Goal: Find specific page/section

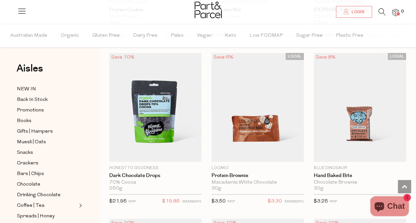
click at [380, 11] on icon at bounding box center [382, 11] width 7 height 7
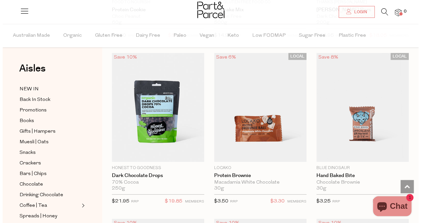
scroll to position [1363, 0]
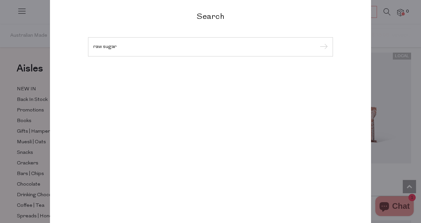
type input "raw sugar"
click at [318, 42] on input "submit" at bounding box center [323, 47] width 10 height 10
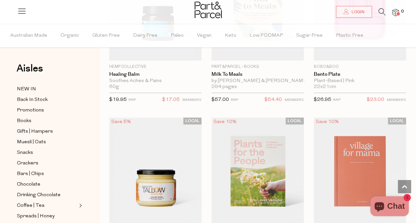
scroll to position [3945, 0]
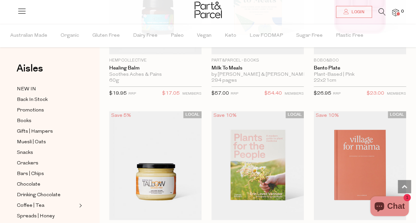
click at [381, 14] on icon at bounding box center [382, 11] width 7 height 7
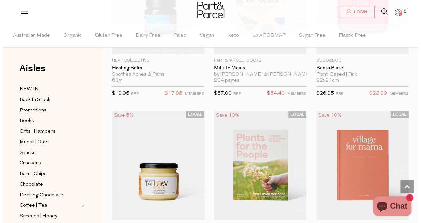
scroll to position [3990, 0]
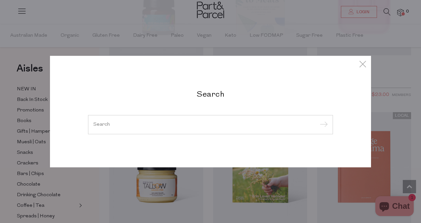
click at [151, 124] on input "search" at bounding box center [210, 124] width 234 height 5
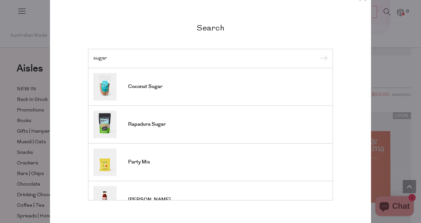
type input "sugar"
click at [325, 58] on div "sugar" at bounding box center [210, 58] width 245 height 19
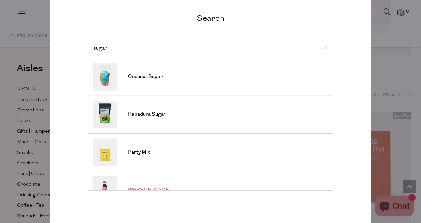
scroll to position [0, 0]
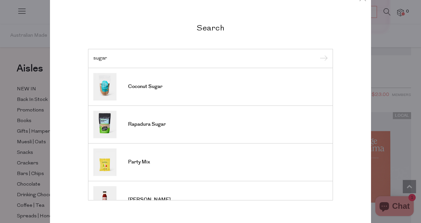
click at [240, 61] on input "sugar" at bounding box center [210, 58] width 234 height 5
click at [318, 54] on input "submit" at bounding box center [323, 59] width 10 height 10
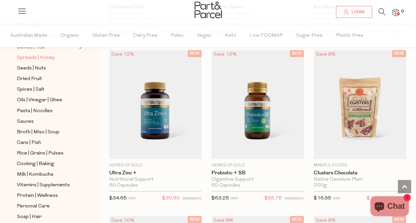
scroll to position [158, 0]
click at [44, 160] on span "Cooking | Baking" at bounding box center [35, 164] width 37 height 8
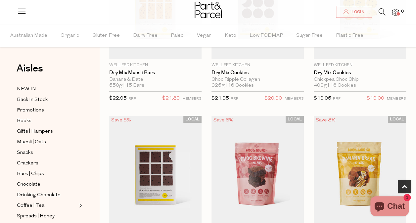
scroll to position [302, 0]
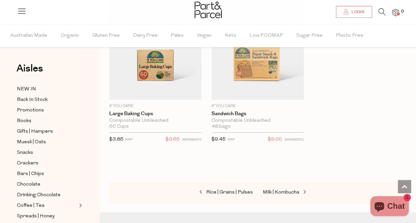
scroll to position [4575, 0]
